Goal: Information Seeking & Learning: Understand process/instructions

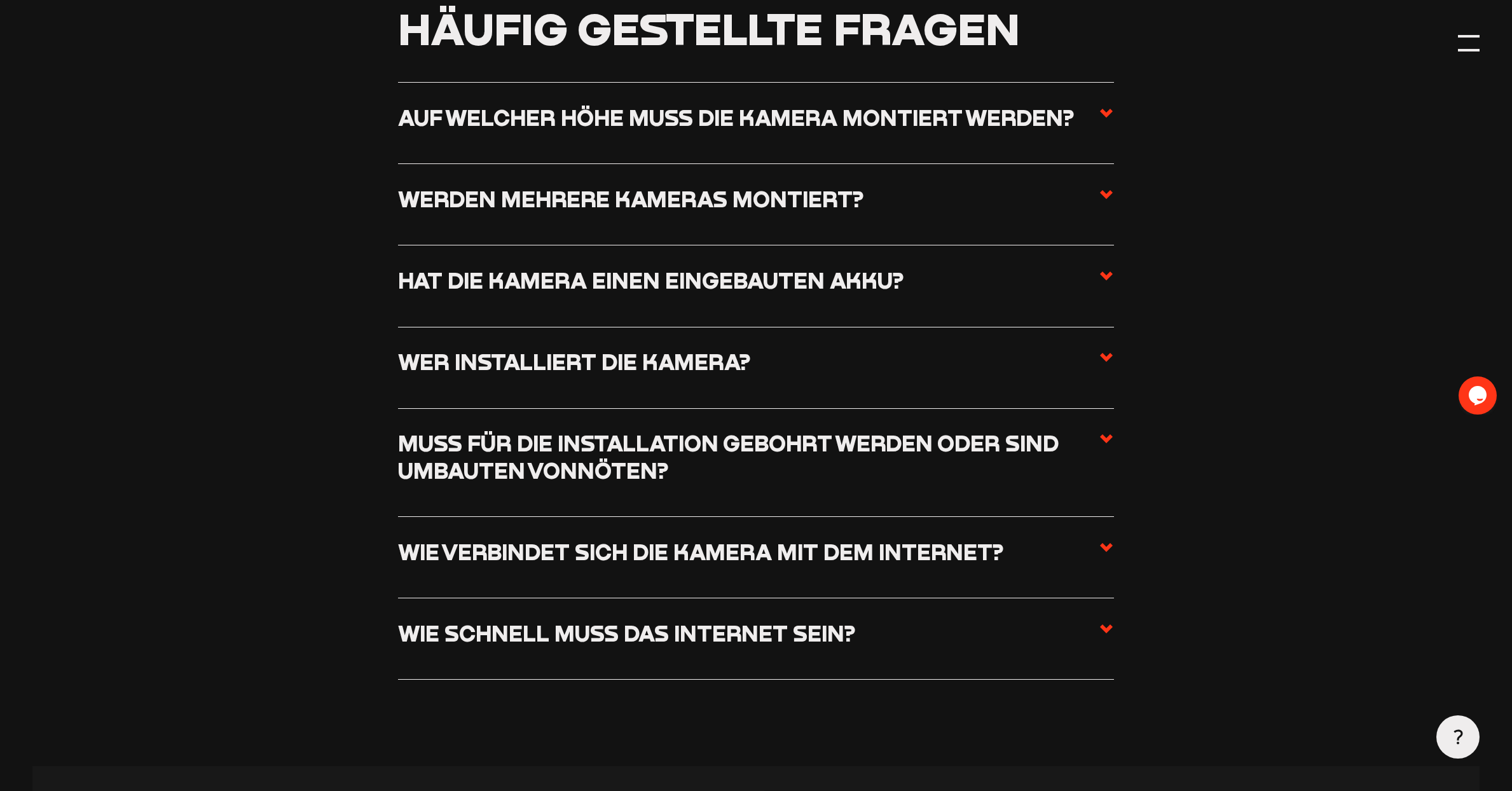
scroll to position [1685, 0]
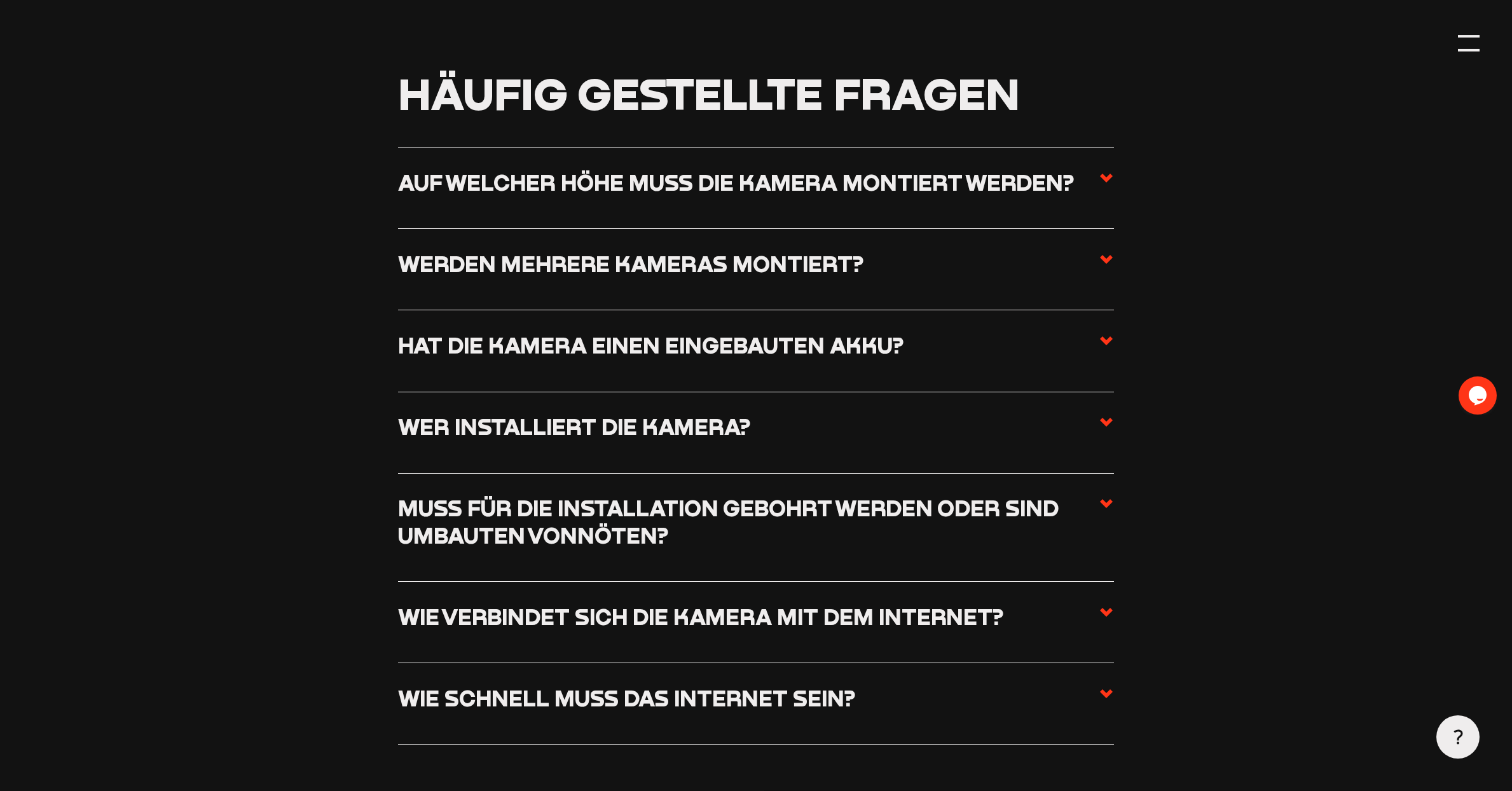
click at [1108, 264] on use at bounding box center [1107, 258] width 13 height 8
click at [0, 0] on input "Werden mehrere Kameras montiert?" at bounding box center [0, 0] width 0 height 0
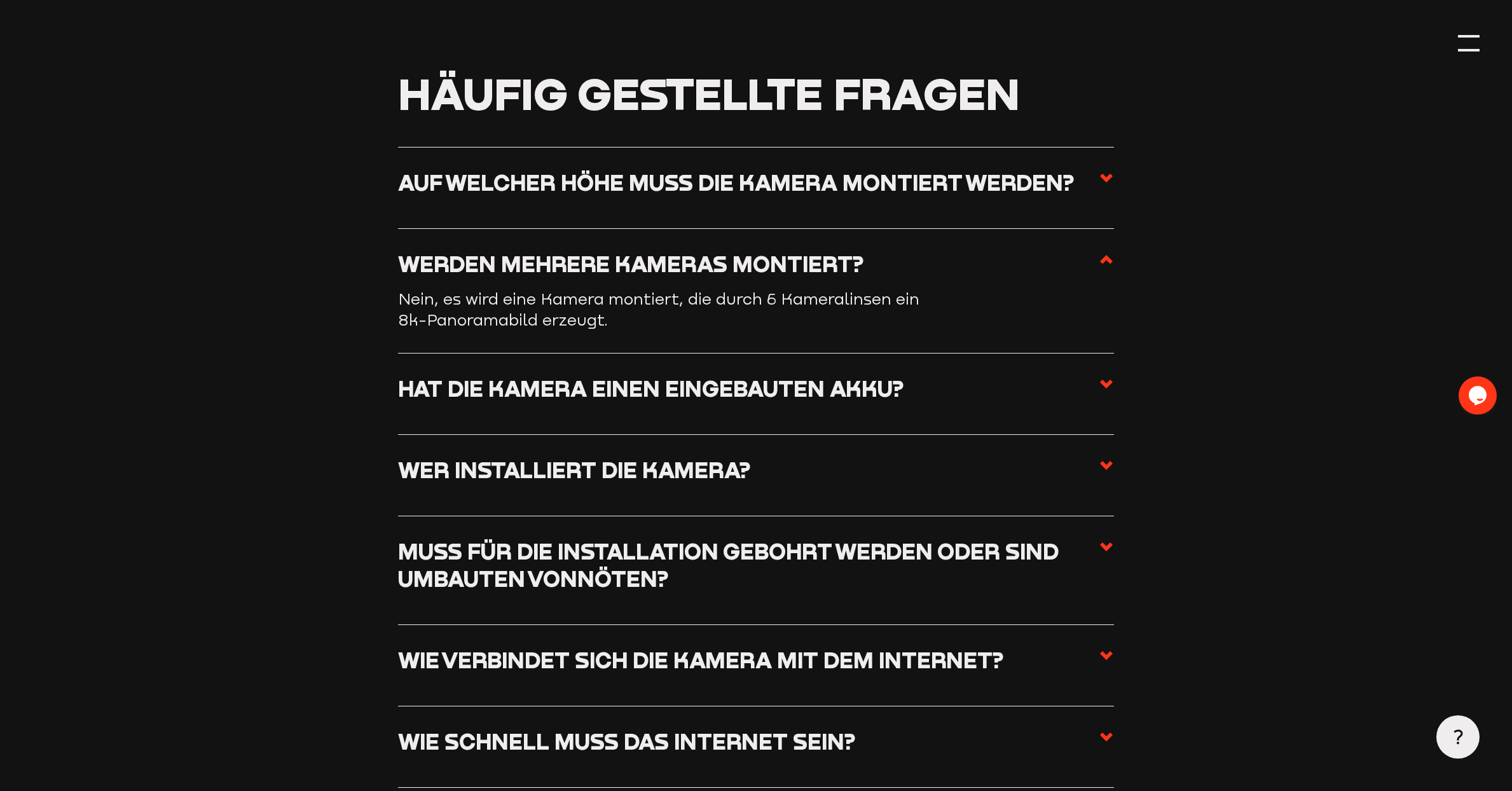
click at [1108, 264] on use at bounding box center [1107, 258] width 13 height 8
click at [0, 0] on input "Werden mehrere Kameras montiert?" at bounding box center [0, 0] width 0 height 0
click at [1106, 264] on use at bounding box center [1107, 258] width 13 height 8
click at [0, 0] on input "Werden mehrere Kameras montiert?" at bounding box center [0, 0] width 0 height 0
click at [1106, 264] on use at bounding box center [1107, 258] width 13 height 8
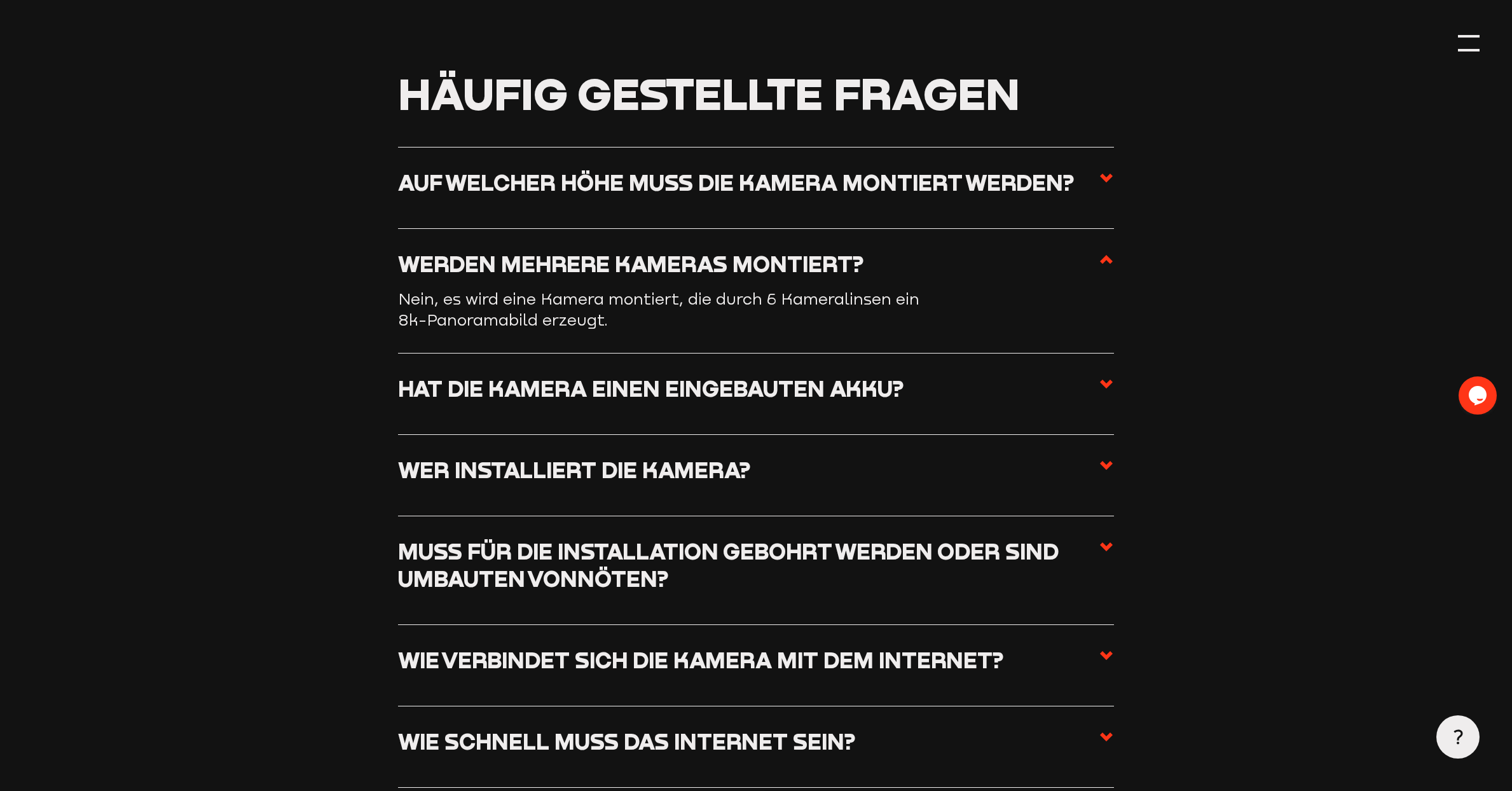
click at [0, 0] on input "Werden mehrere Kameras montiert?" at bounding box center [0, 0] width 0 height 0
click at [1100, 267] on icon at bounding box center [1106, 259] width 15 height 15
click at [0, 0] on input "Werden mehrere Kameras montiert?" at bounding box center [0, 0] width 0 height 0
click at [640, 277] on h3 "Werden mehrere Kameras montiert?" at bounding box center [631, 264] width 465 height 26
click at [0, 0] on input "Werden mehrere Kameras montiert?" at bounding box center [0, 0] width 0 height 0
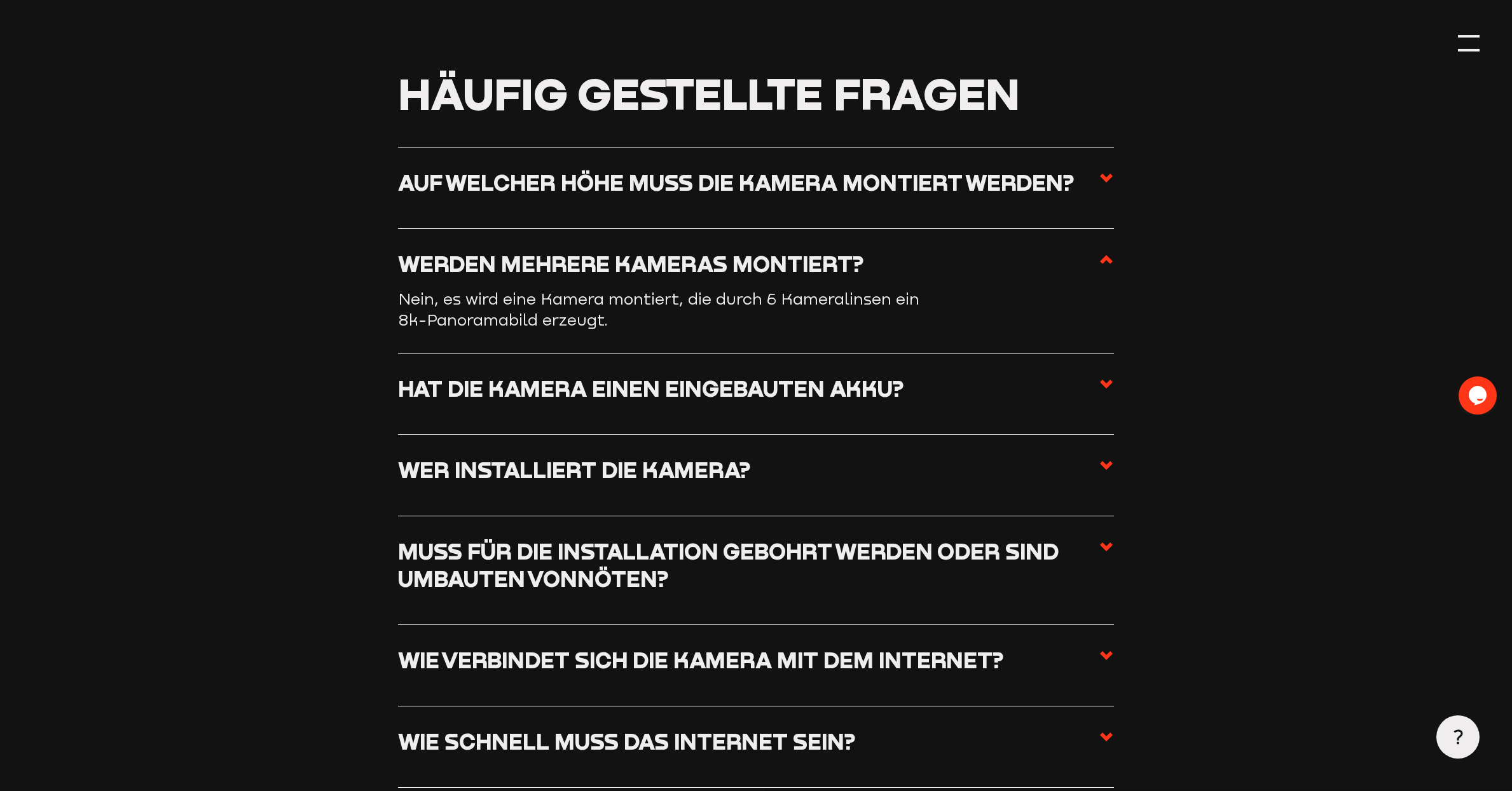
click at [1102, 392] on icon at bounding box center [1106, 384] width 15 height 15
click at [0, 0] on input "Hat die Kamera einen eingebauten Akku?" at bounding box center [0, 0] width 0 height 0
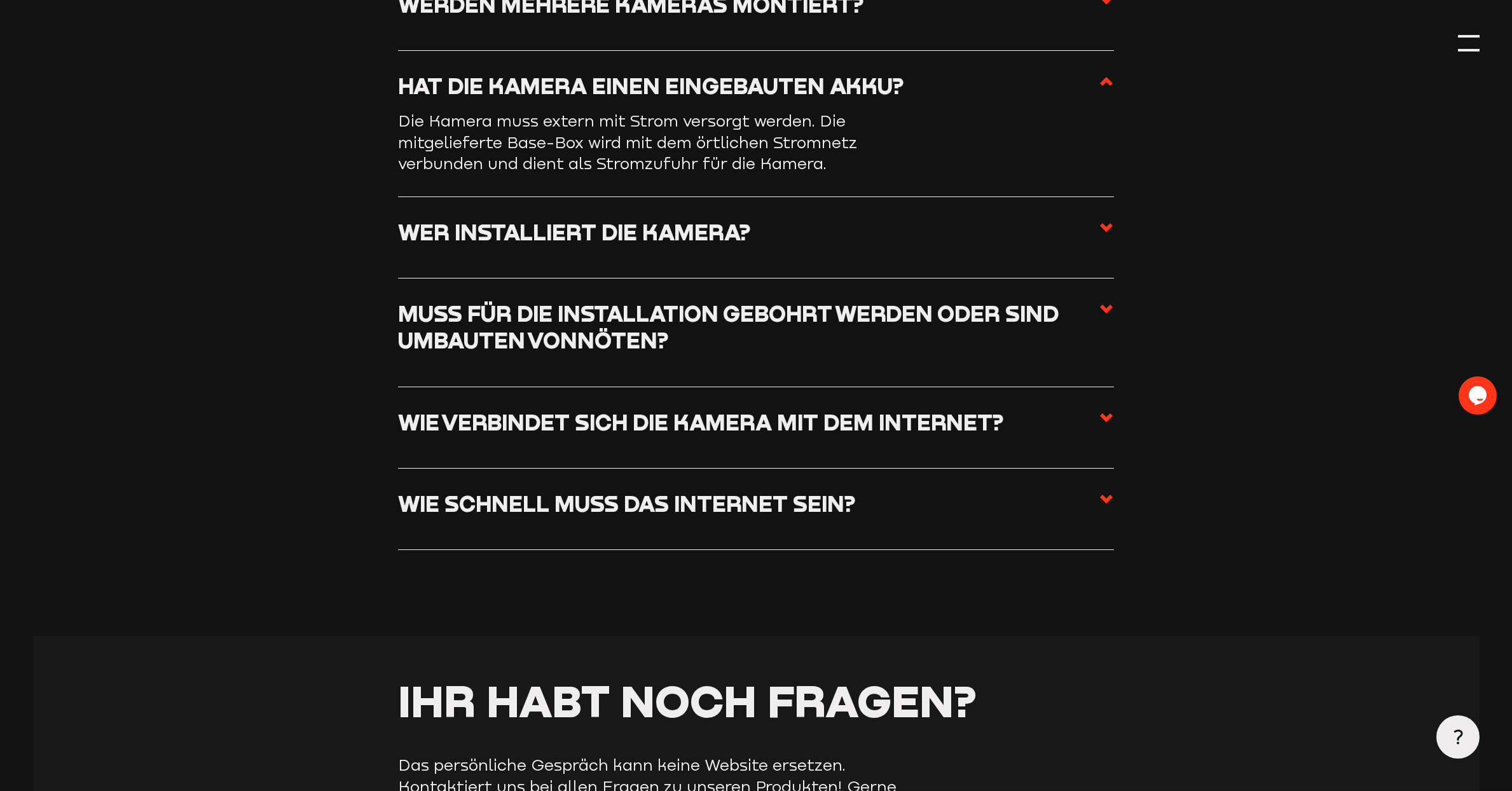
scroll to position [2010, 0]
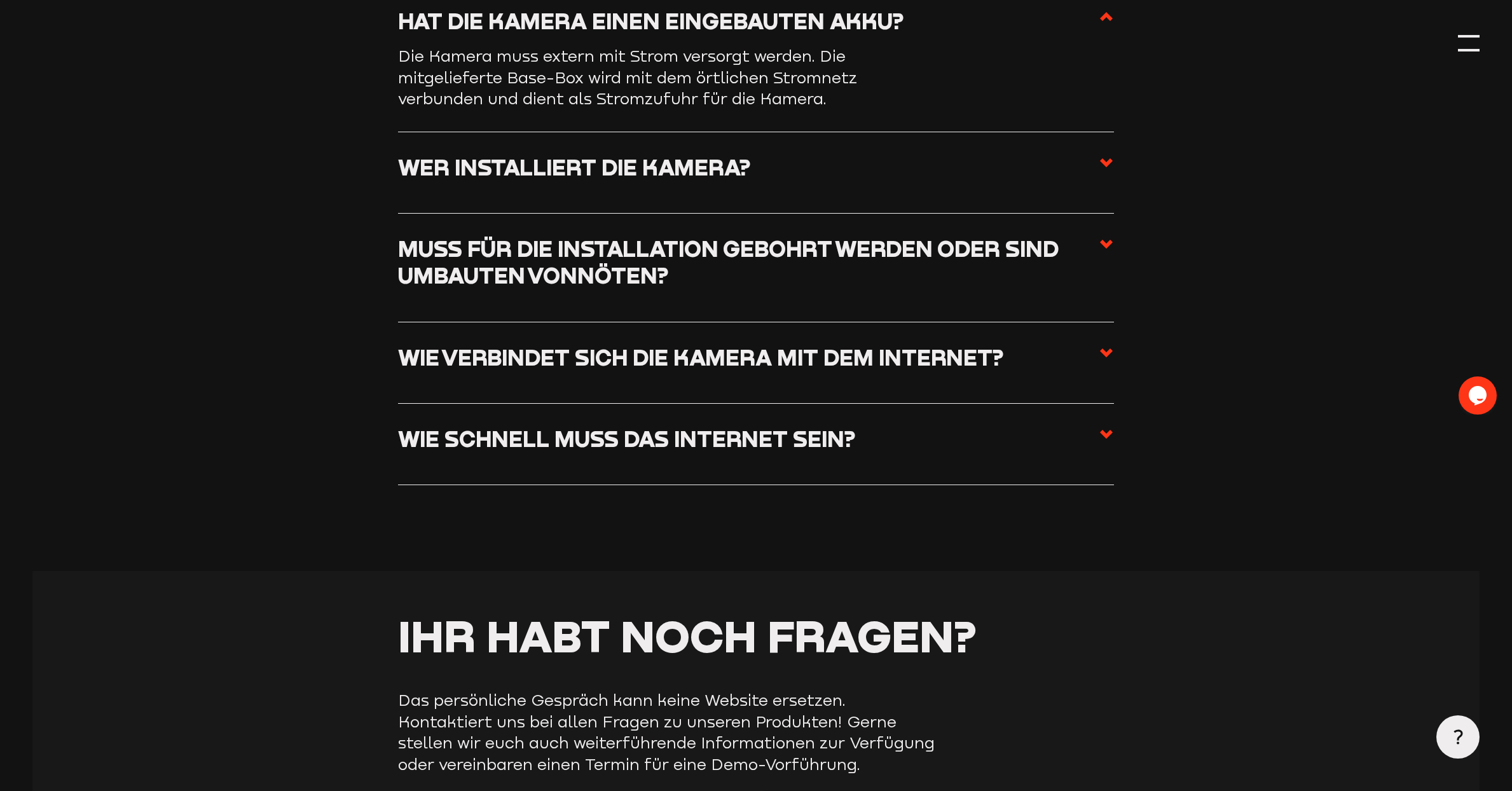
click at [1106, 357] on use at bounding box center [1107, 352] width 13 height 8
click at [0, 0] on input "Wie verbindet sich die Kamera mit dem Internet?" at bounding box center [0, 0] width 0 height 0
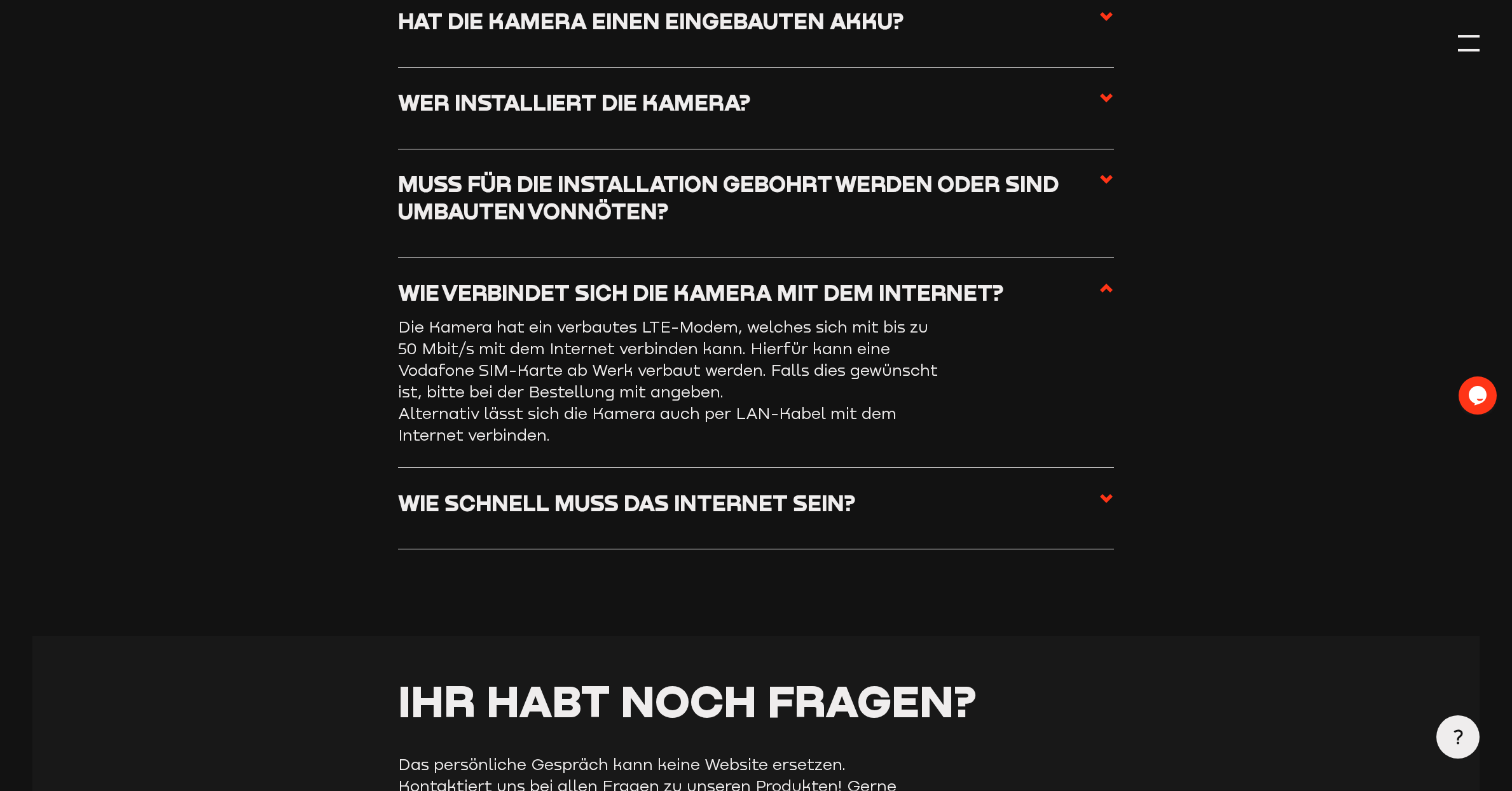
scroll to position [2140, 0]
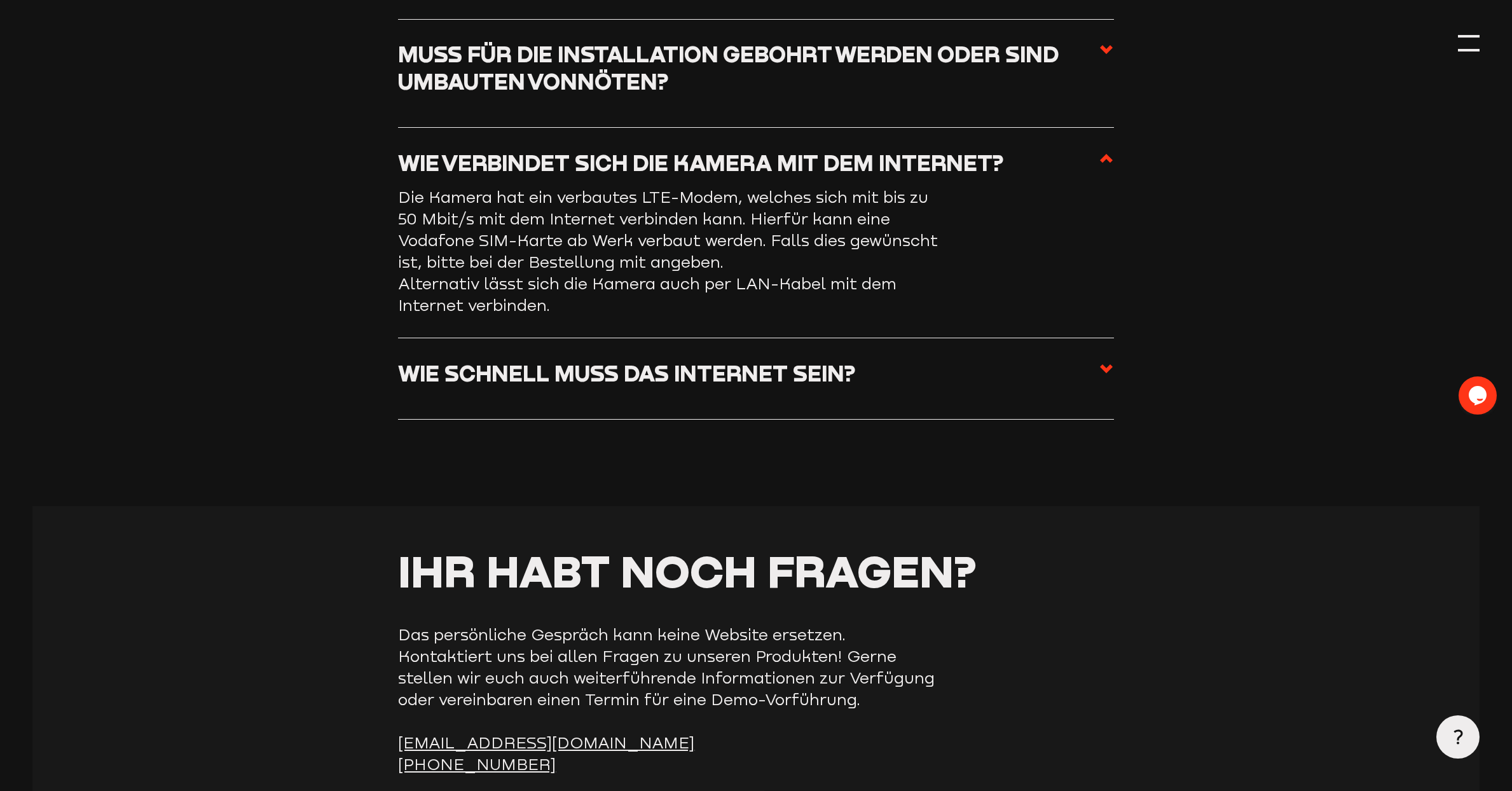
click at [1109, 373] on use at bounding box center [1107, 368] width 13 height 8
click at [0, 0] on input "Wie schnell muss das Internet sein?" at bounding box center [0, 0] width 0 height 0
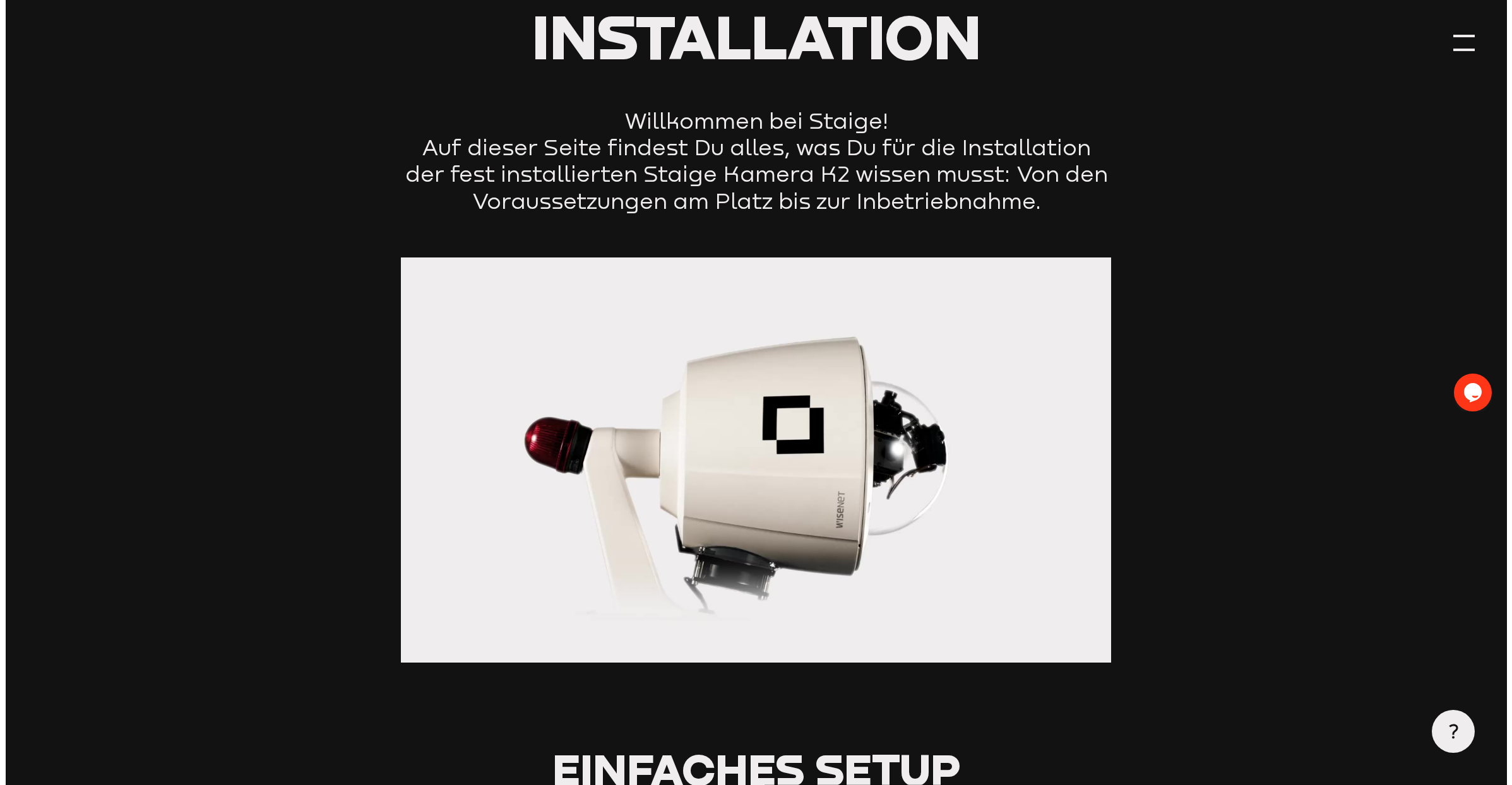
scroll to position [130, 0]
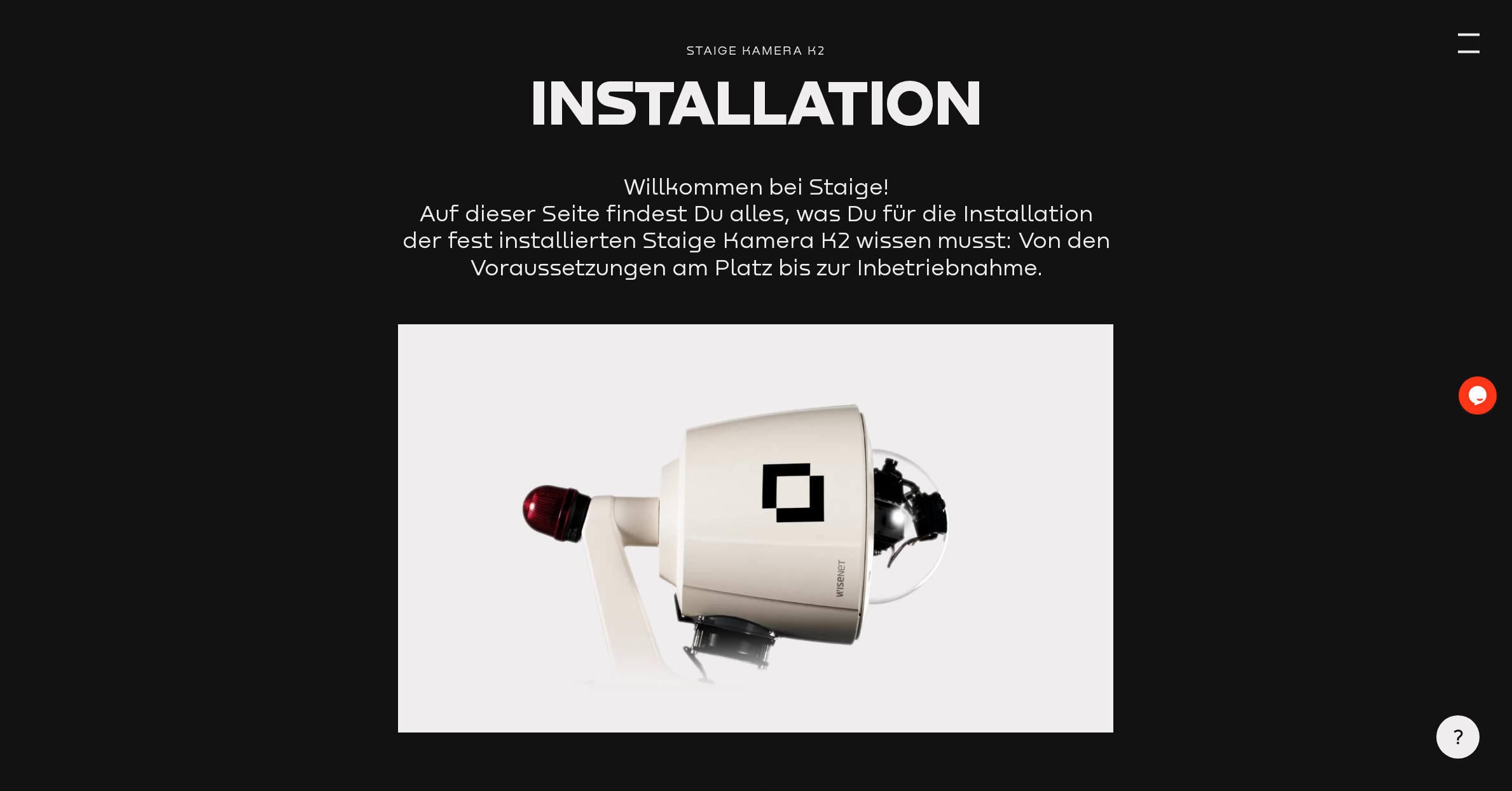
click at [1473, 44] on div at bounding box center [1469, 43] width 22 height 22
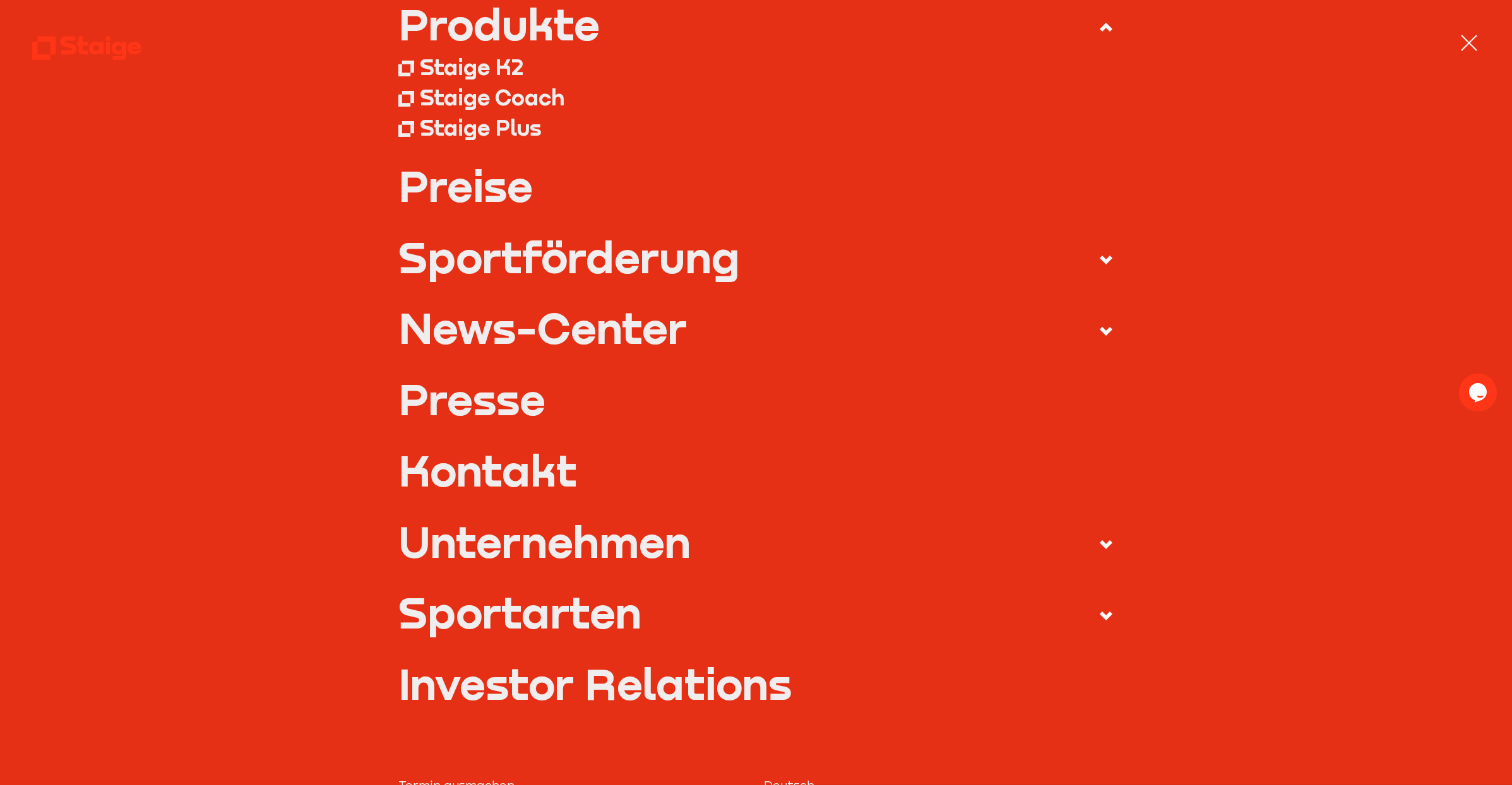
scroll to position [0, 0]
